Goal: Go to known website: Go to known website

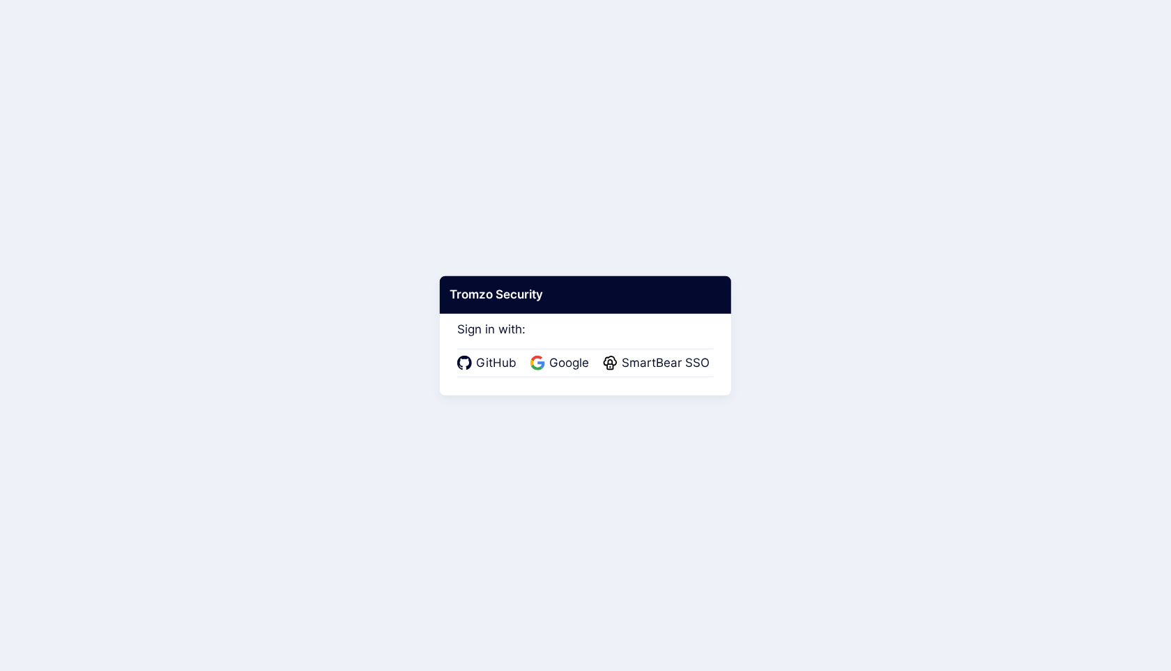
click at [561, 366] on span "Google" at bounding box center [569, 363] width 48 height 18
